Goal: Transaction & Acquisition: Download file/media

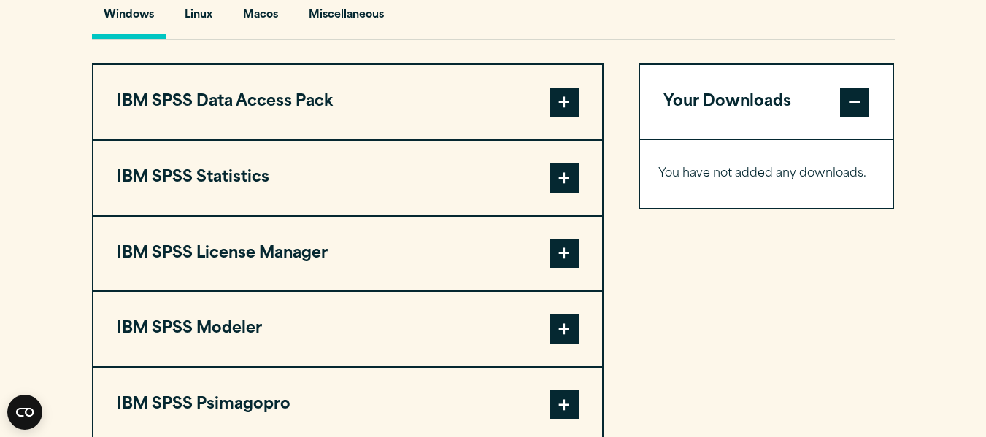
scroll to position [1120, 0]
click at [566, 169] on span at bounding box center [564, 177] width 29 height 29
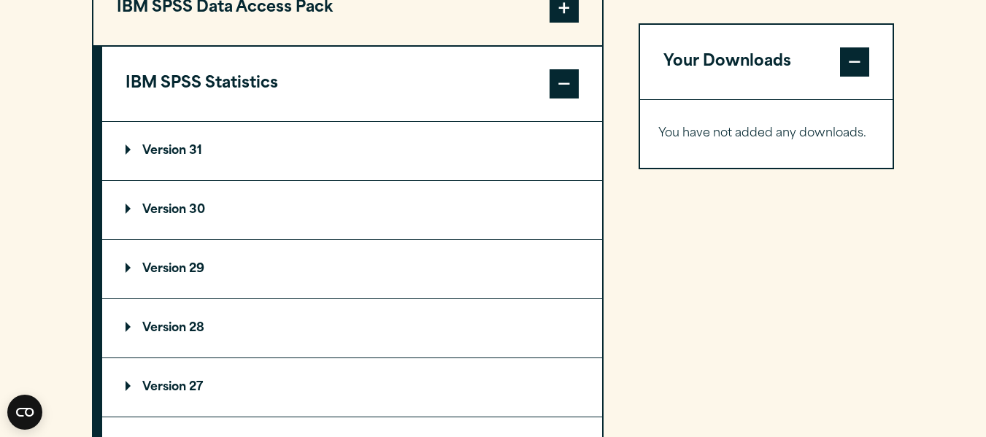
scroll to position [1214, 0]
click at [147, 207] on p "Version 30" at bounding box center [166, 210] width 80 height 12
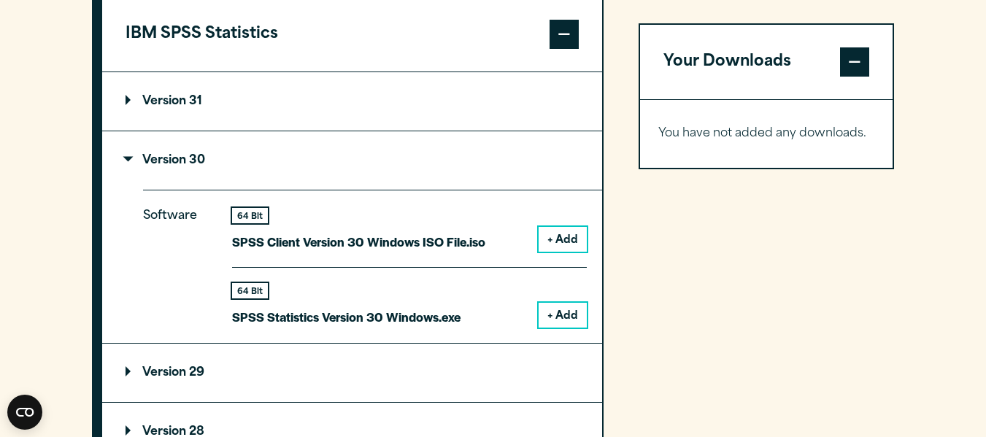
scroll to position [1264, 0]
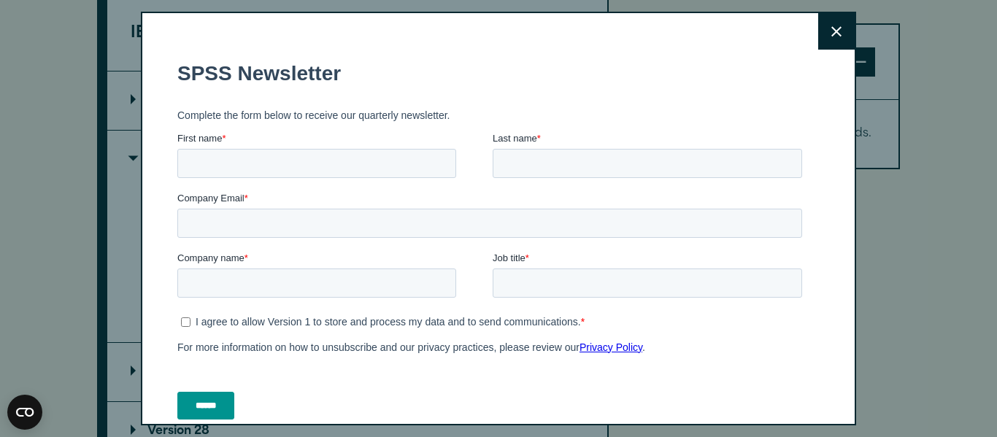
click at [818, 36] on button "Close" at bounding box center [836, 31] width 36 height 36
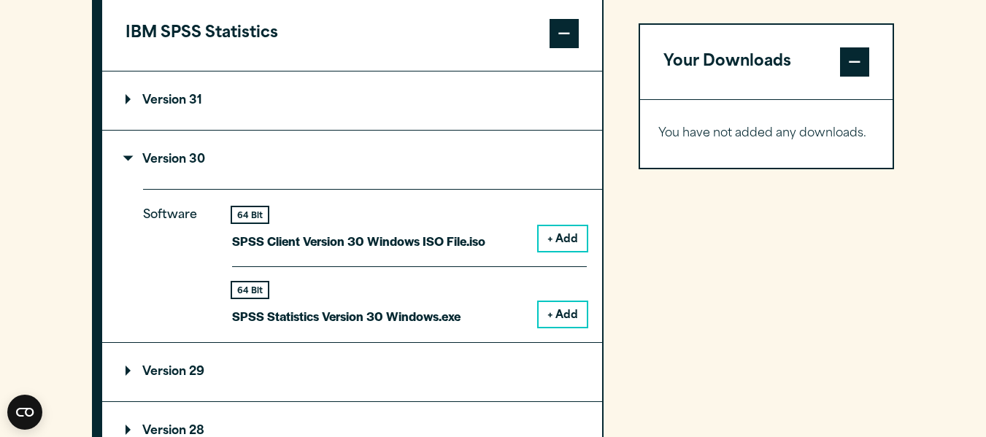
click at [550, 236] on button "+ Add" at bounding box center [563, 238] width 48 height 25
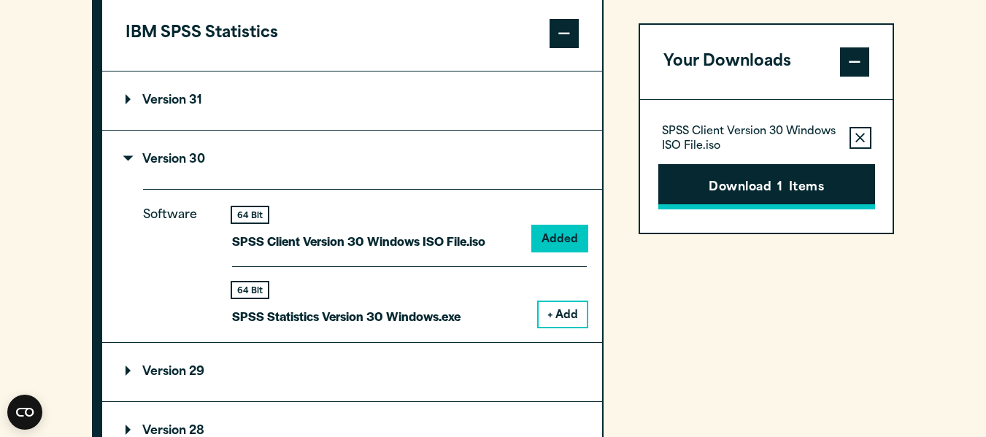
click at [797, 187] on button "Download 1 Items" at bounding box center [766, 186] width 217 height 45
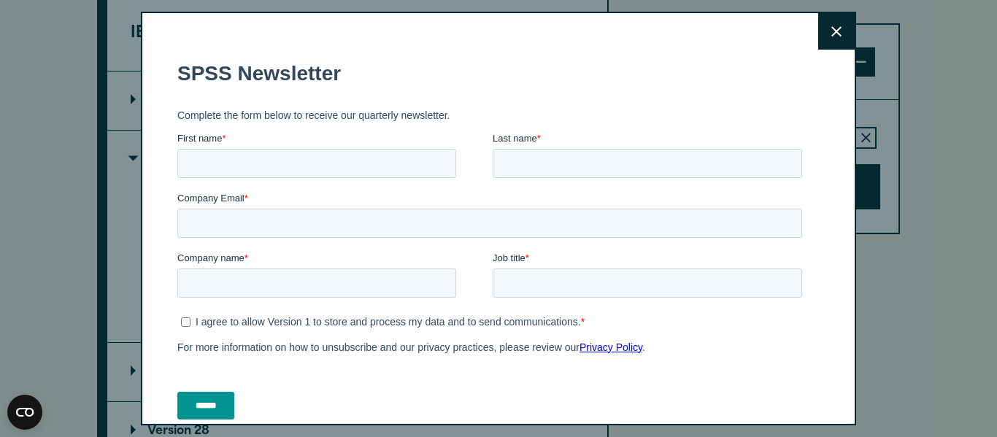
click at [818, 31] on button "Close" at bounding box center [836, 31] width 36 height 36
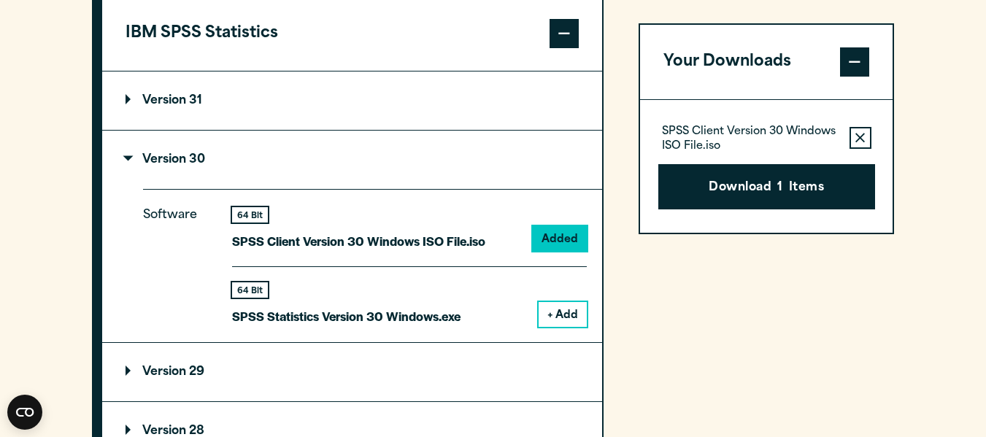
click at [865, 139] on icon "button" at bounding box center [859, 138] width 9 height 10
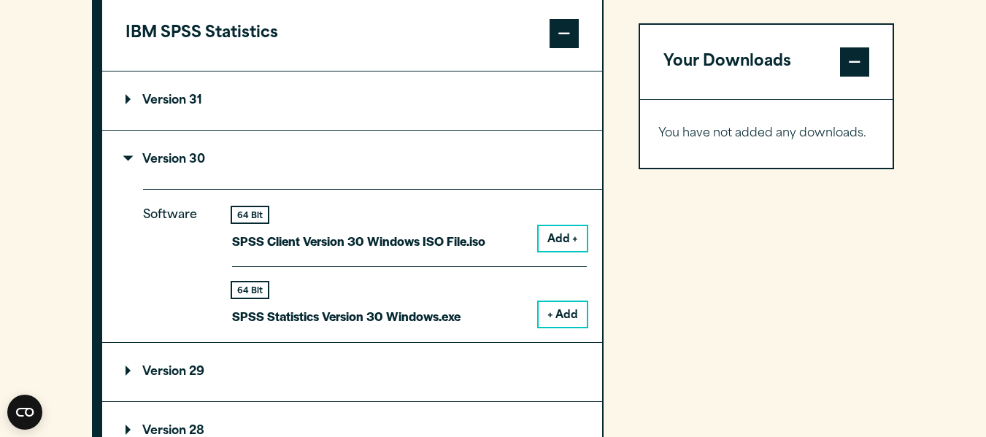
click at [572, 311] on button "+ Add" at bounding box center [563, 314] width 48 height 25
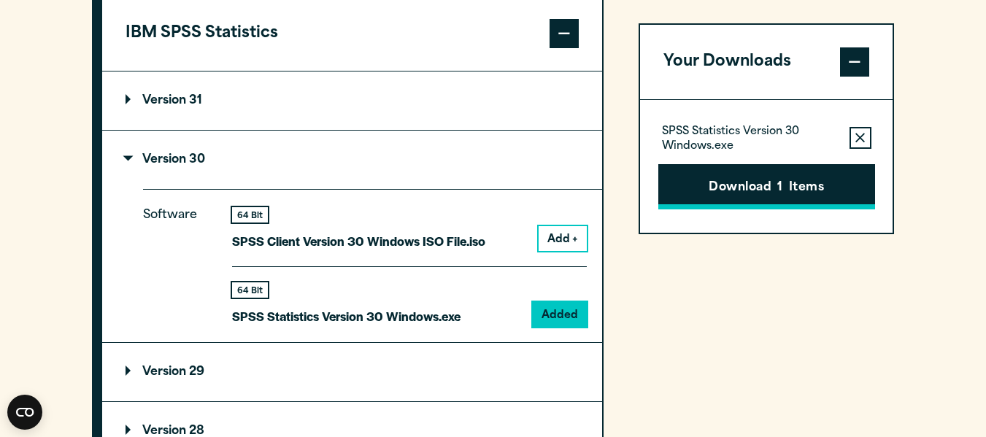
click at [748, 191] on button "Download 1 Items" at bounding box center [766, 186] width 217 height 45
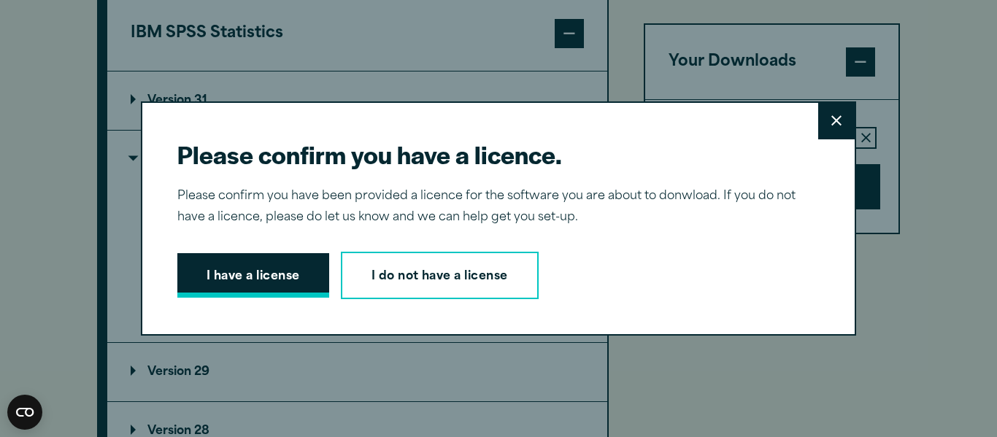
click at [192, 287] on button "I have a license" at bounding box center [253, 275] width 152 height 45
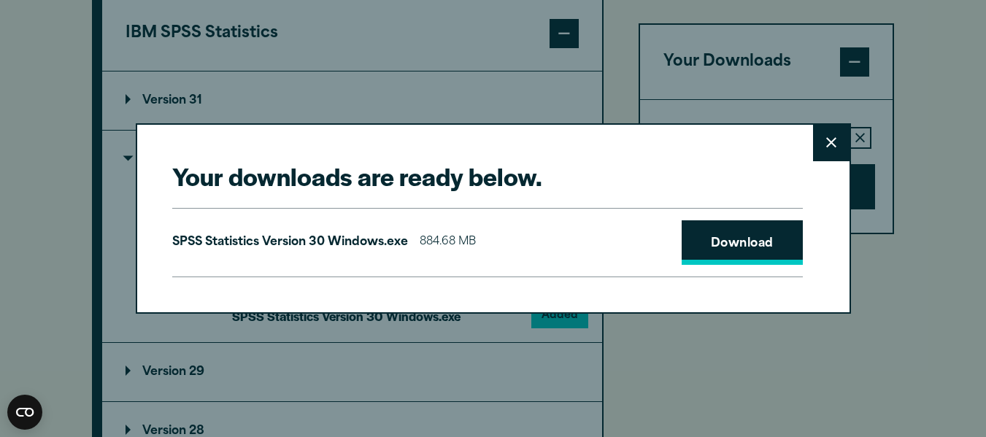
click at [748, 245] on link "Download" at bounding box center [742, 242] width 121 height 45
